Goal: Complete application form

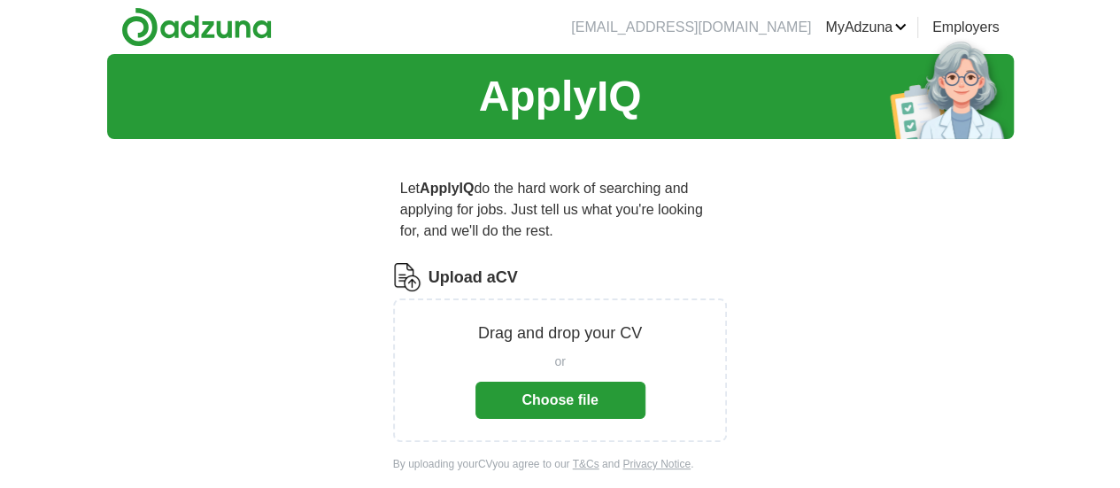
click at [574, 384] on button "Choose file" at bounding box center [561, 400] width 170 height 37
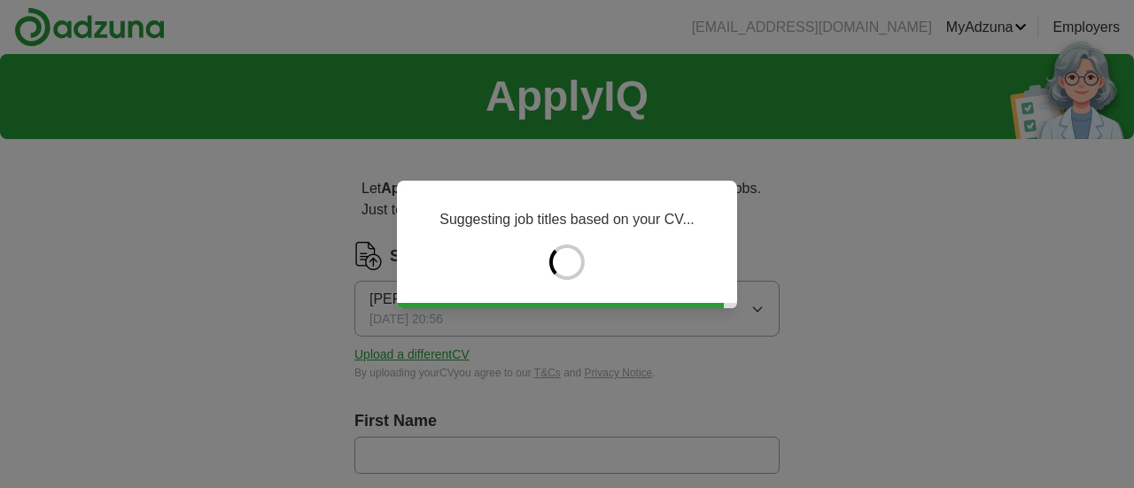
type input "*******"
type input "******"
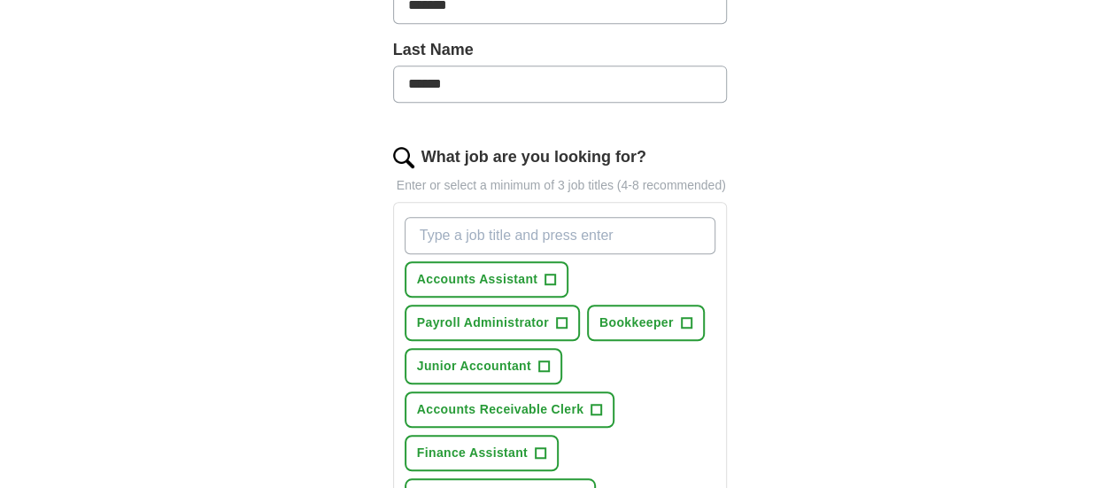
scroll to position [520, 0]
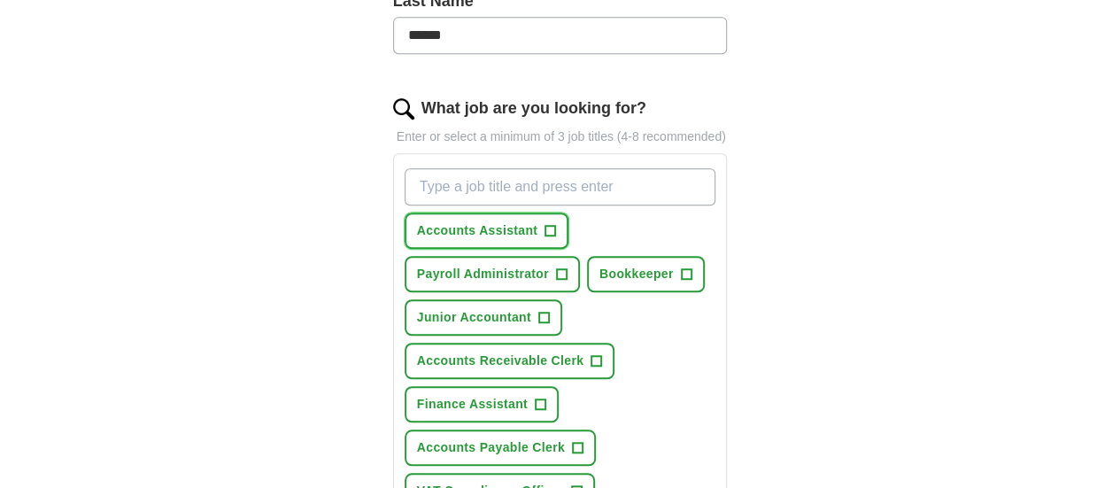
click at [546, 224] on span "+" at bounding box center [551, 231] width 11 height 14
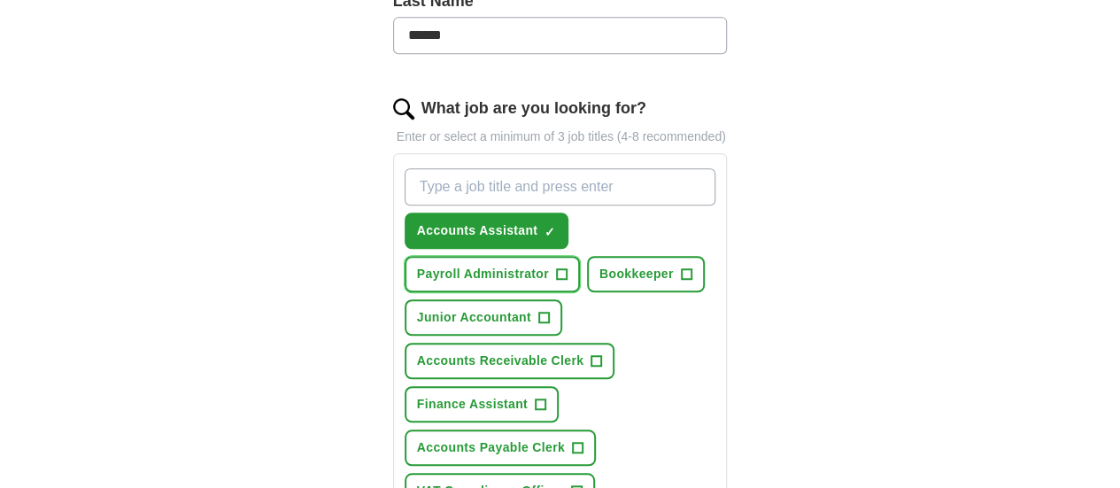
click at [567, 267] on span "+" at bounding box center [561, 274] width 11 height 14
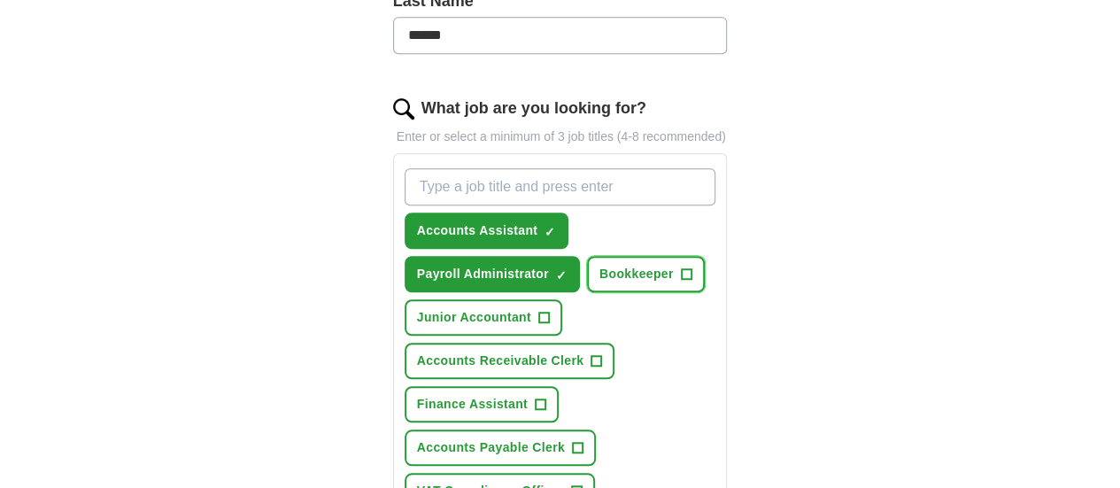
click at [681, 267] on span "+" at bounding box center [686, 274] width 11 height 14
click at [546, 398] on span "+" at bounding box center [540, 405] width 11 height 14
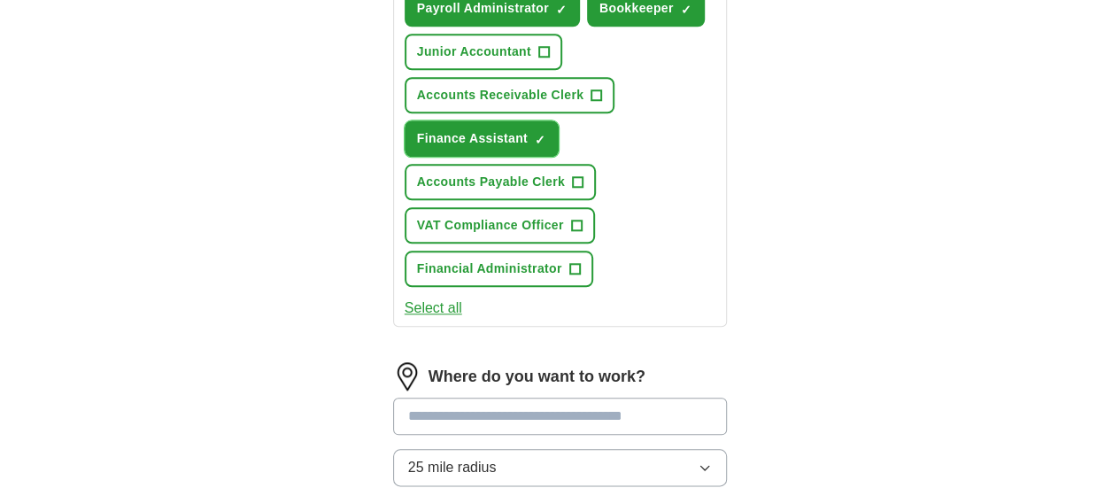
scroll to position [807, 0]
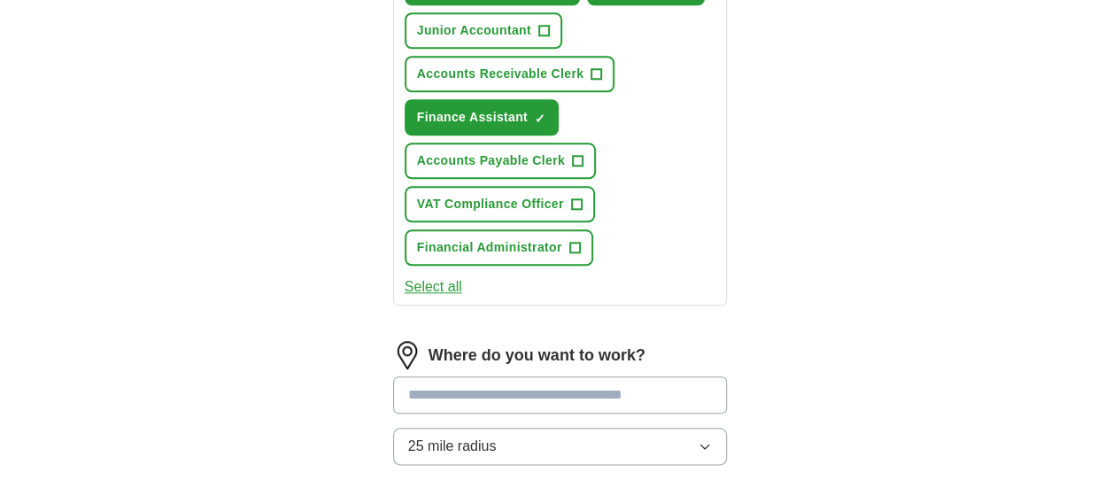
click at [711, 376] on input at bounding box center [560, 394] width 335 height 37
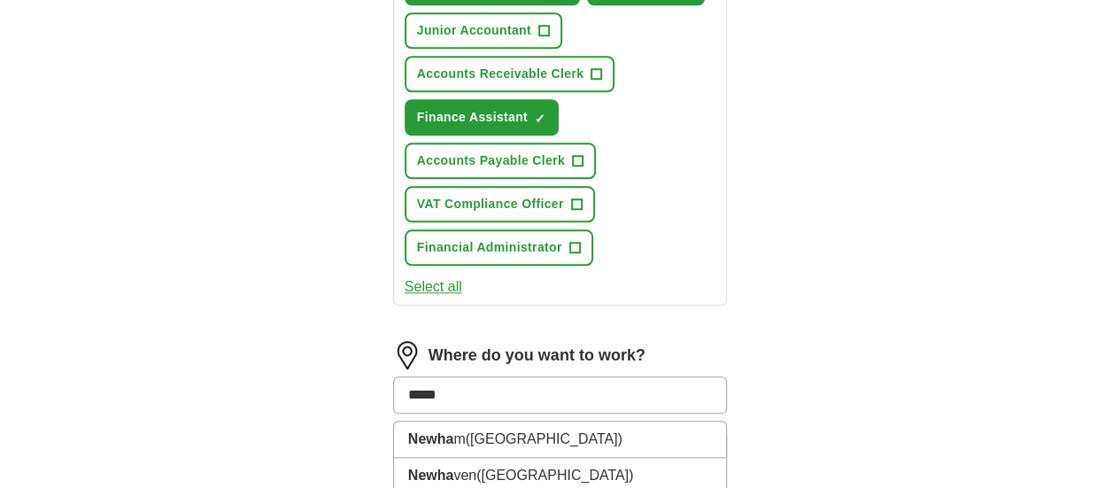
type input "******"
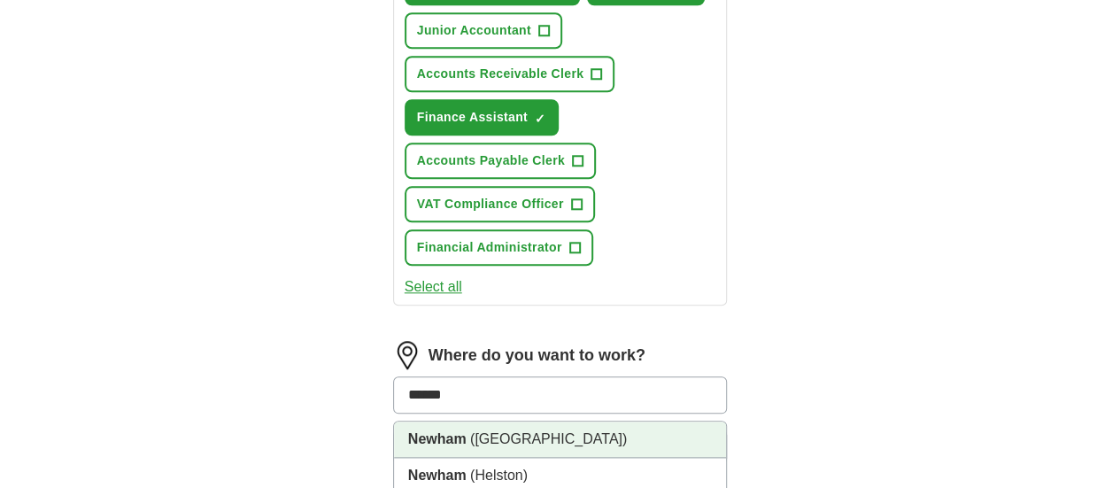
click at [500, 431] on span "([GEOGRAPHIC_DATA])" at bounding box center [548, 438] width 157 height 15
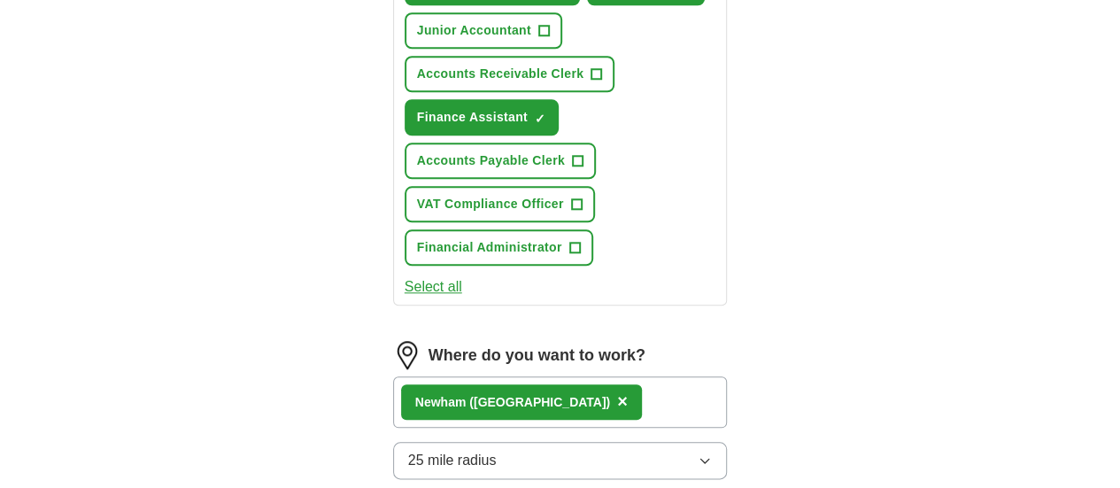
click at [709, 459] on icon "button" at bounding box center [705, 461] width 8 height 4
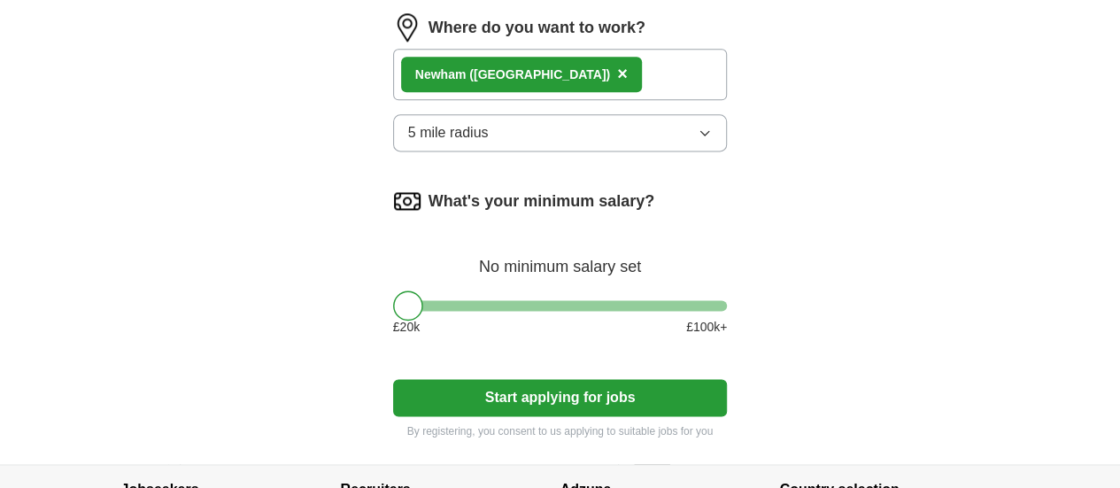
scroll to position [1136, 0]
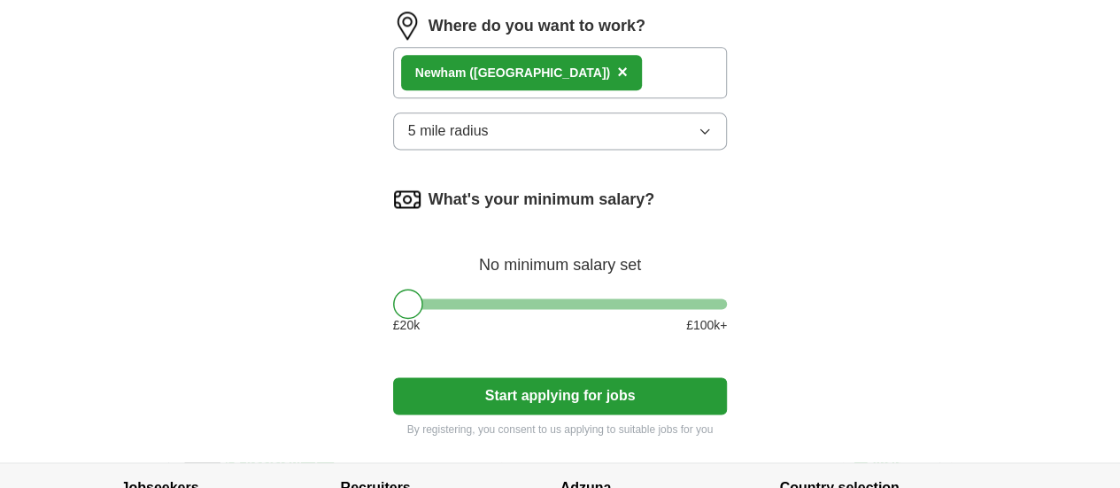
click at [684, 377] on button "Start applying for jobs" at bounding box center [560, 395] width 335 height 37
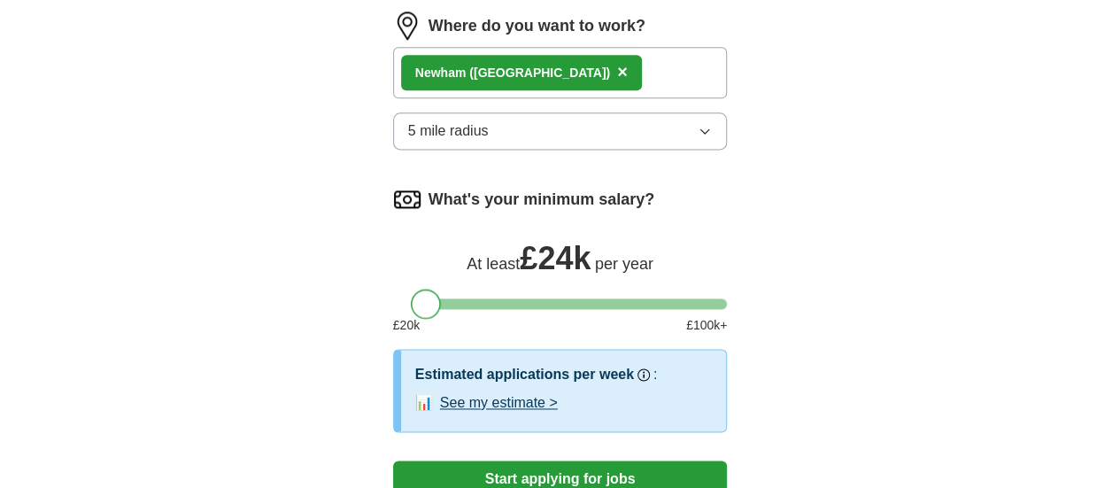
drag, startPoint x: 756, startPoint y: 147, endPoint x: 408, endPoint y: 177, distance: 349.4
click at [408, 185] on div "What's your minimum salary? At least £ 24k per year £ 20 k £ 100 k+" at bounding box center [560, 267] width 335 height 164
click at [402, 289] on div at bounding box center [417, 304] width 30 height 30
click at [590, 461] on button "Start applying for jobs" at bounding box center [560, 479] width 335 height 37
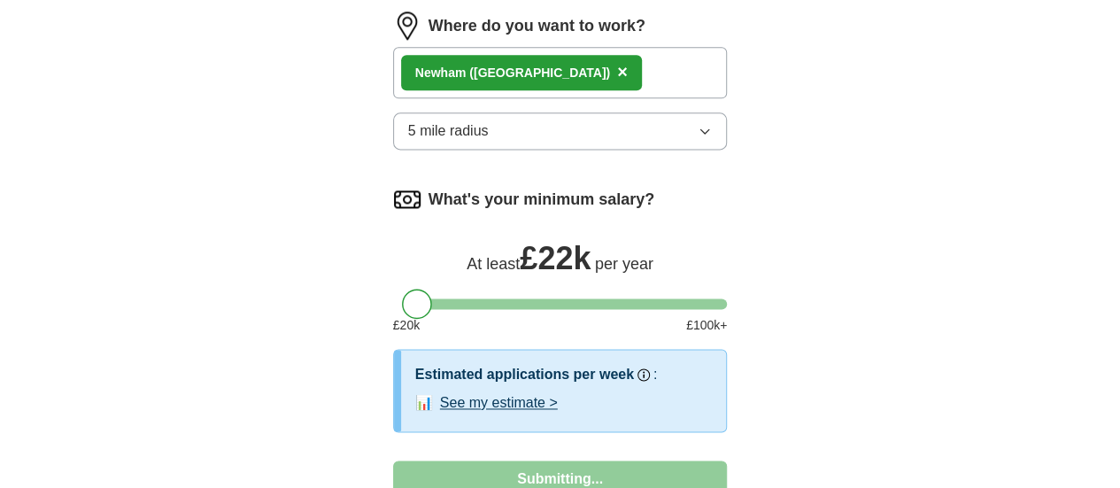
select select "**"
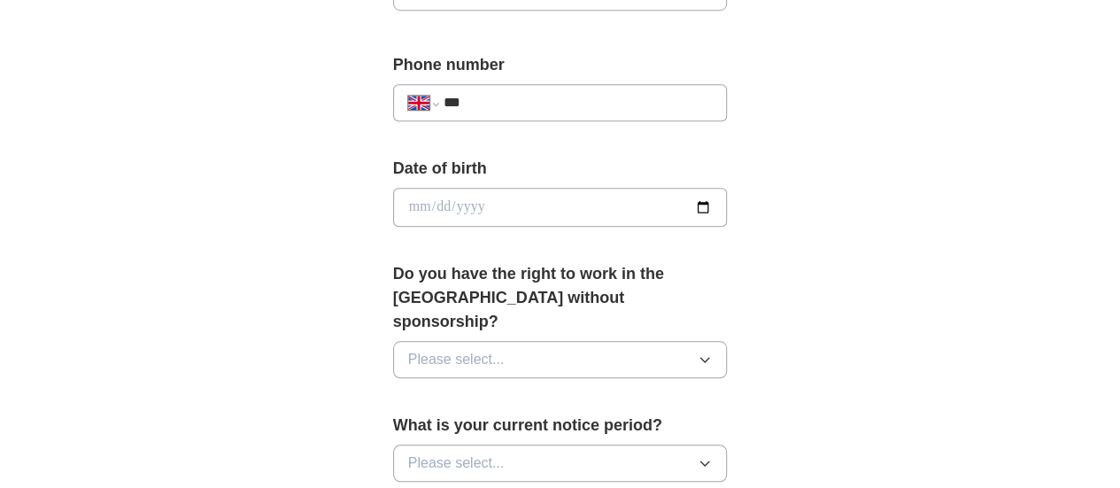
scroll to position [694, 0]
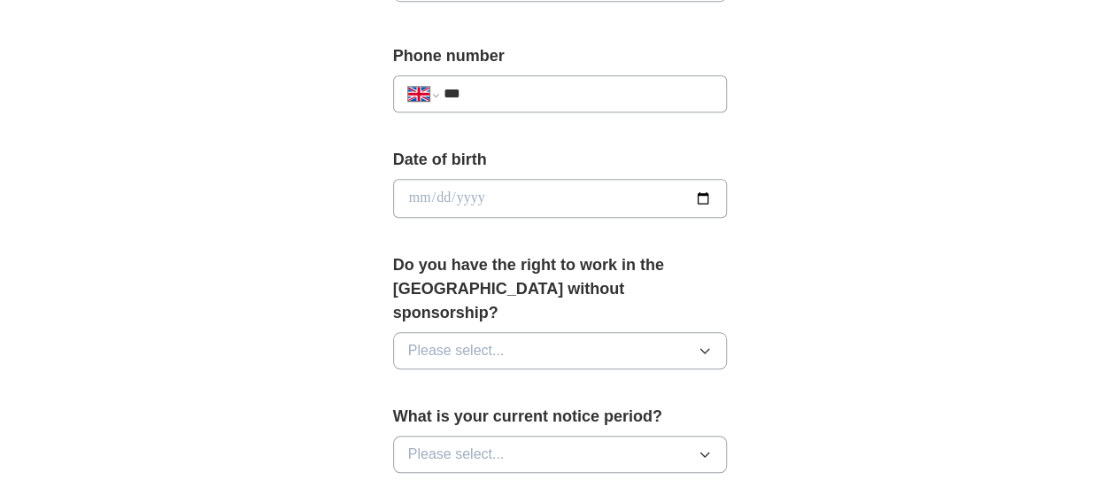
click at [709, 349] on icon "button" at bounding box center [705, 351] width 8 height 4
click at [631, 381] on div "Yes" at bounding box center [560, 391] width 305 height 21
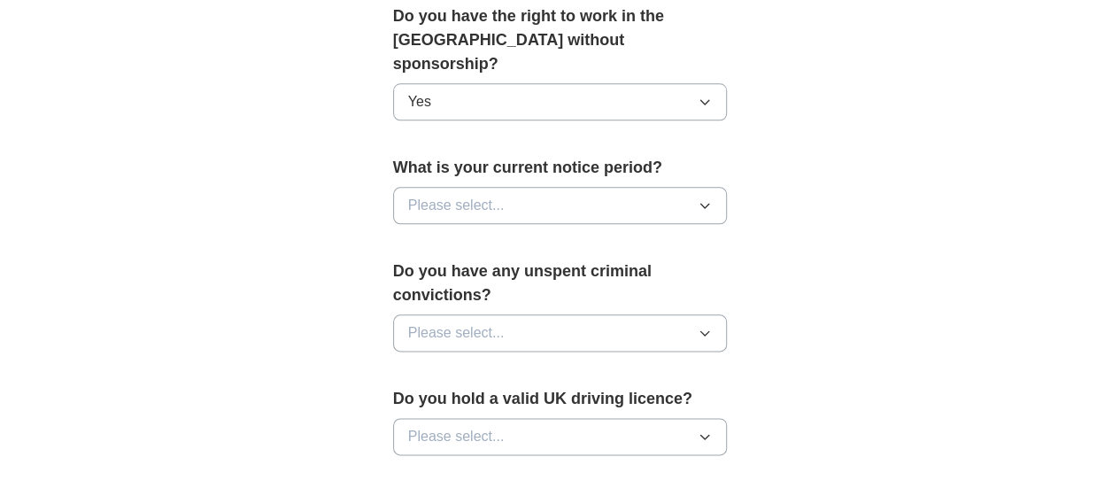
scroll to position [977, 0]
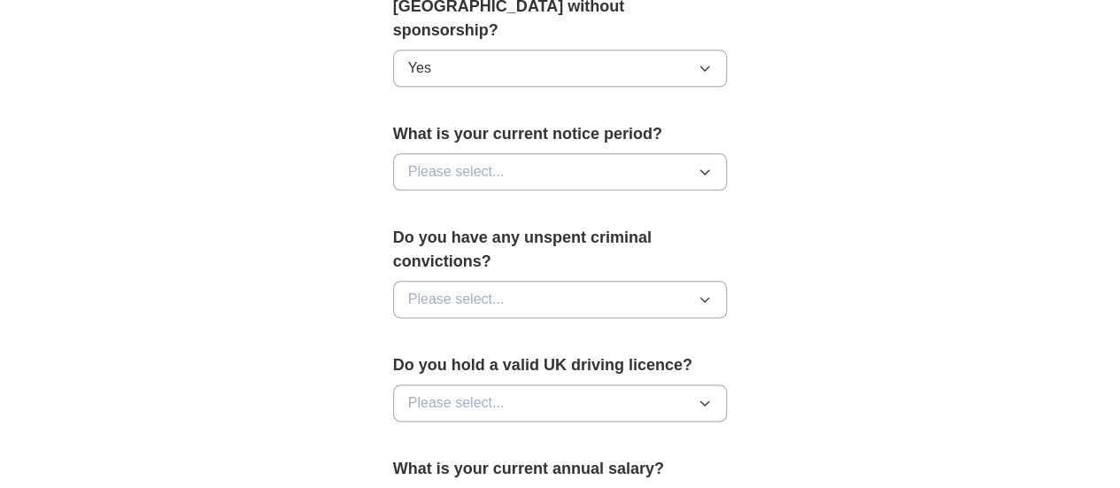
click at [712, 165] on icon "button" at bounding box center [705, 172] width 14 height 14
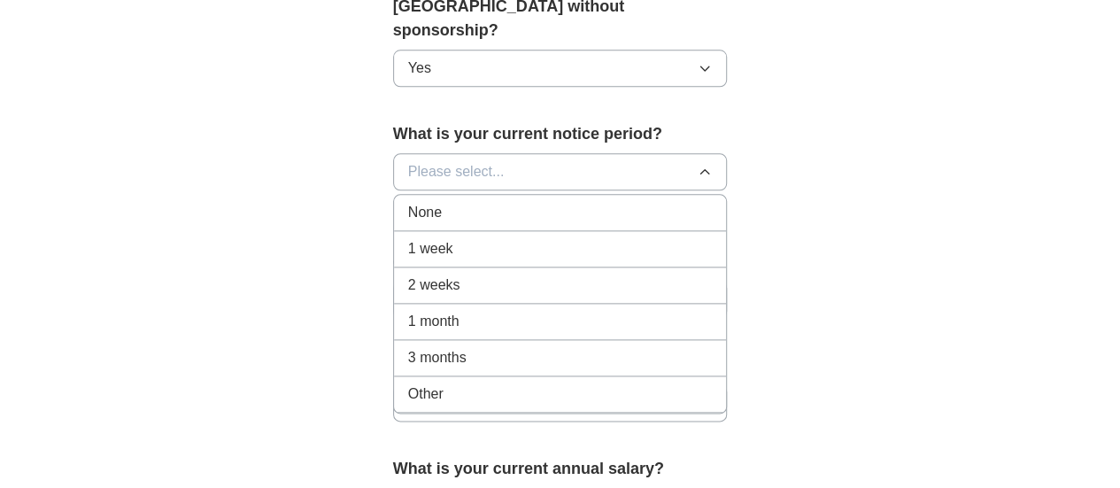
click at [666, 202] on div "None" at bounding box center [560, 212] width 305 height 21
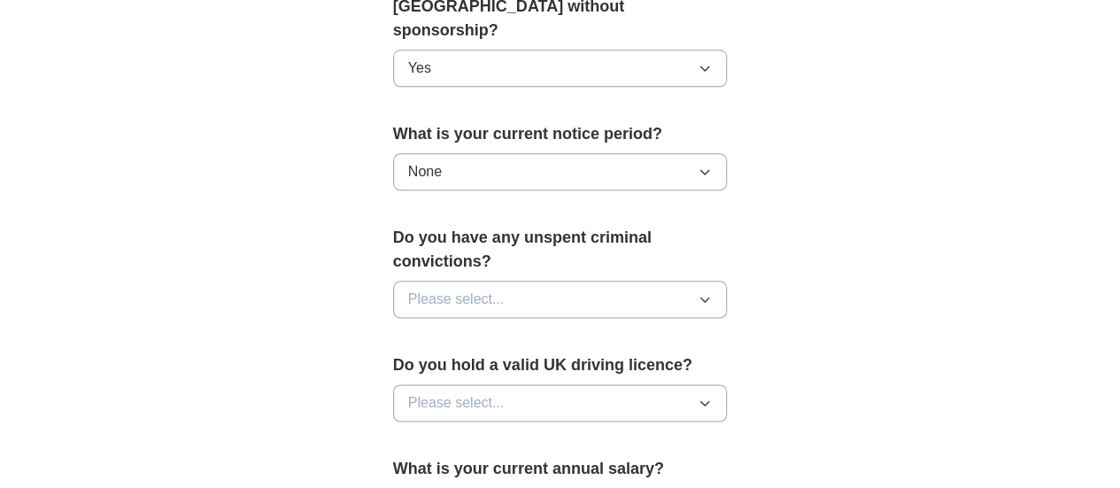
click at [712, 292] on icon "button" at bounding box center [705, 299] width 14 height 14
click at [618, 366] on div "No" at bounding box center [560, 376] width 305 height 21
click at [712, 396] on icon "button" at bounding box center [705, 403] width 14 height 14
click at [625, 469] on div "No" at bounding box center [560, 479] width 305 height 21
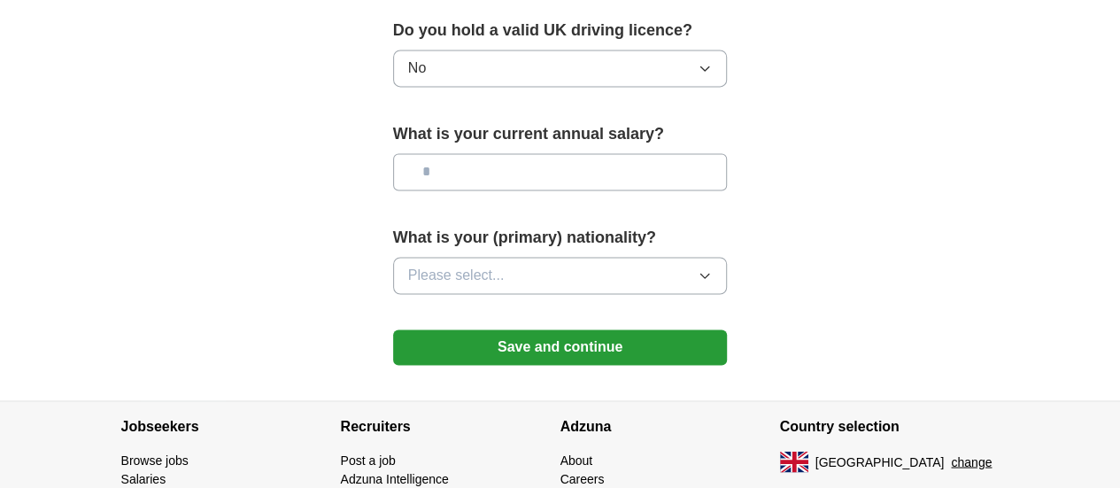
scroll to position [1314, 0]
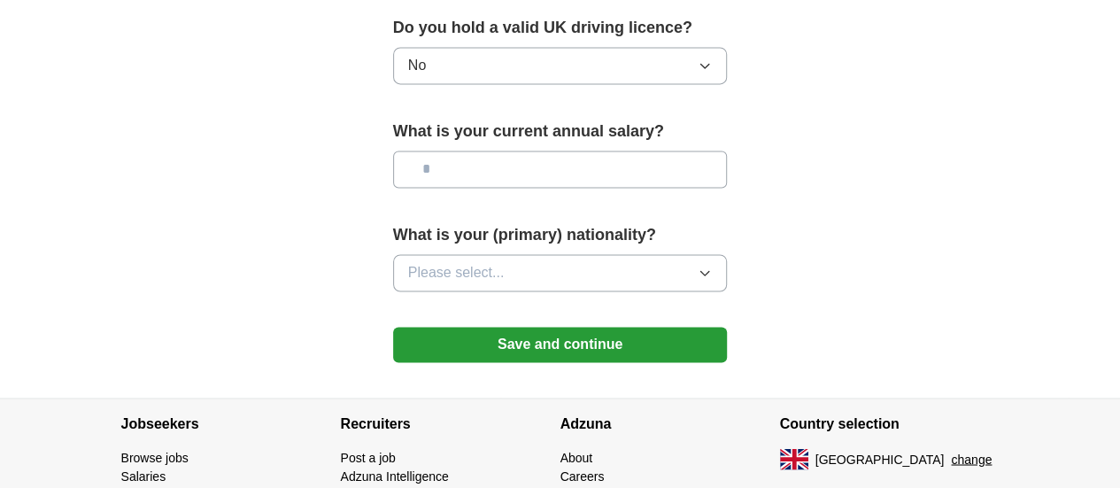
click at [728, 254] on button "Please select..." at bounding box center [560, 272] width 335 height 37
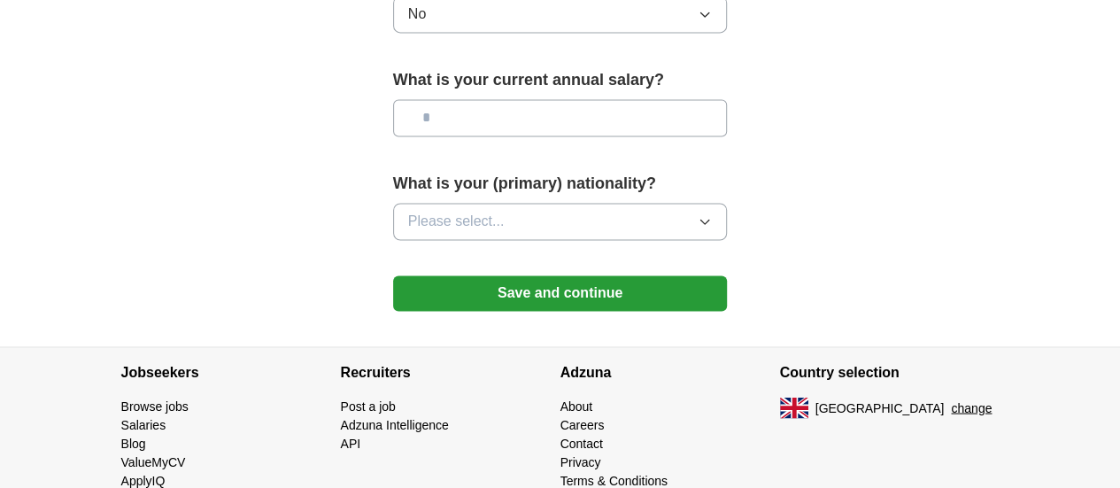
click at [712, 214] on icon "button" at bounding box center [705, 221] width 14 height 14
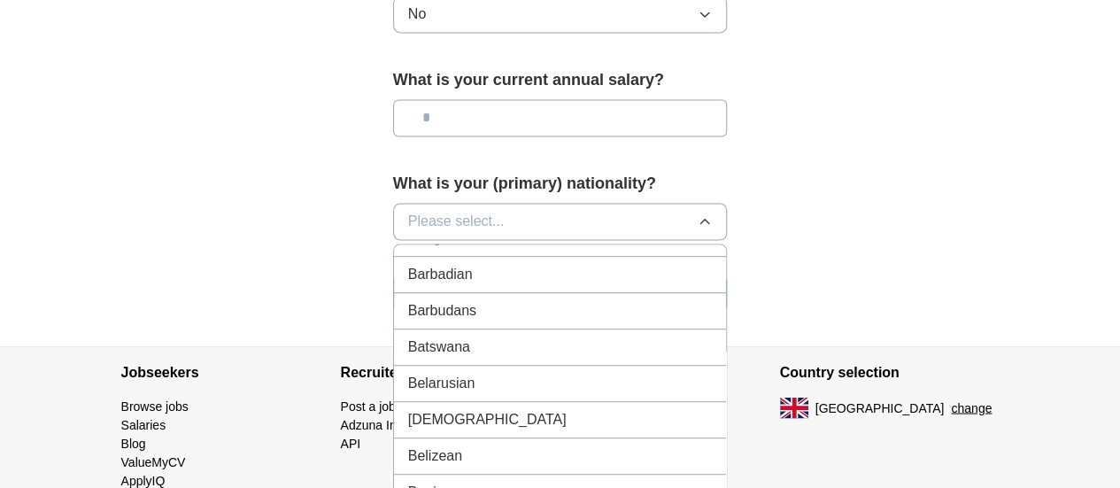
scroll to position [531, 0]
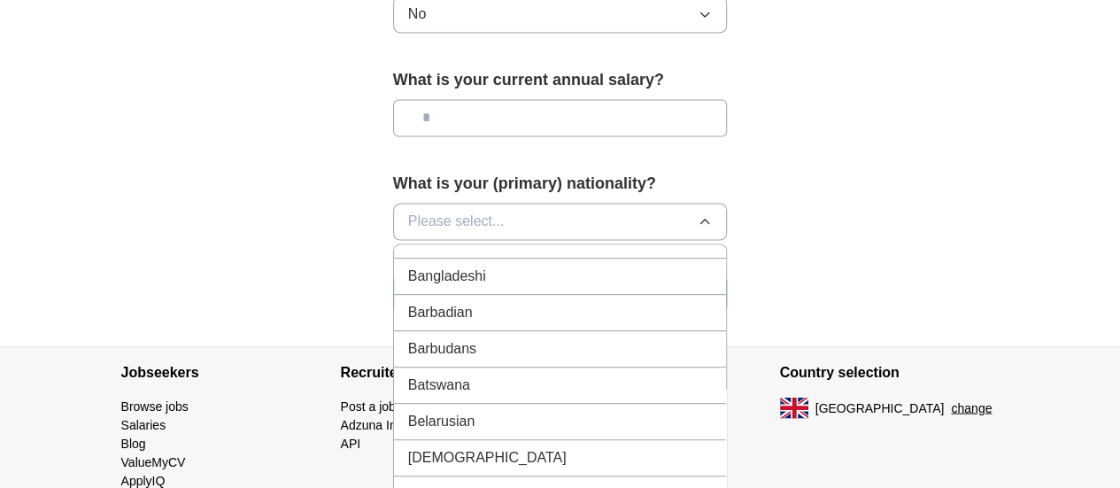
click at [656, 266] on div "Bangladeshi" at bounding box center [560, 276] width 305 height 21
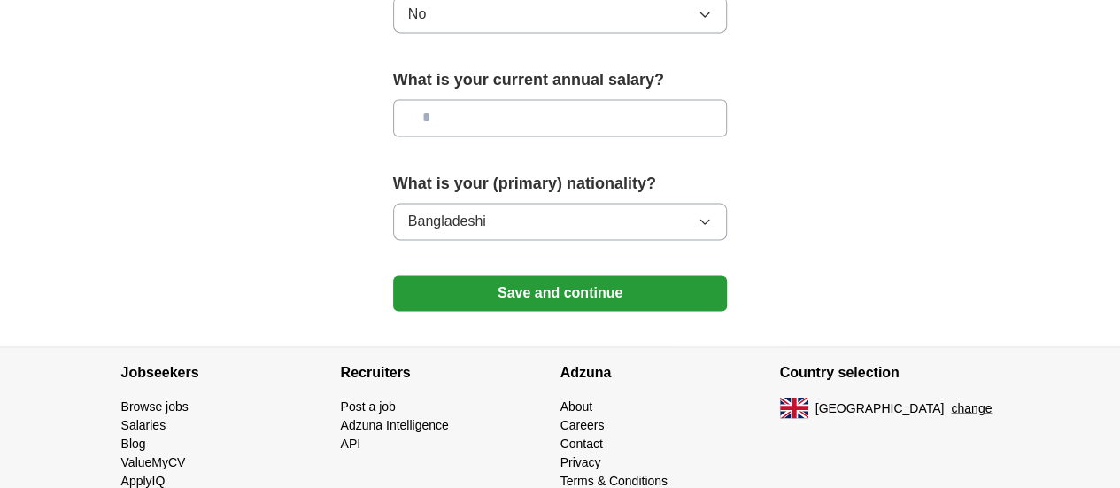
click at [638, 275] on button "Save and continue" at bounding box center [560, 292] width 335 height 35
